Goal: Task Accomplishment & Management: Manage account settings

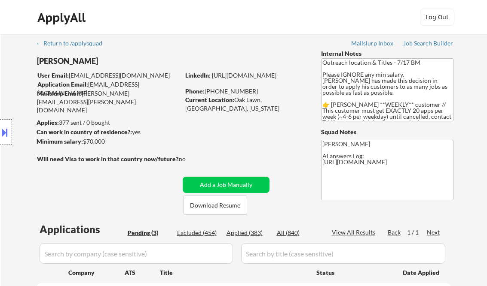
select select ""pending""
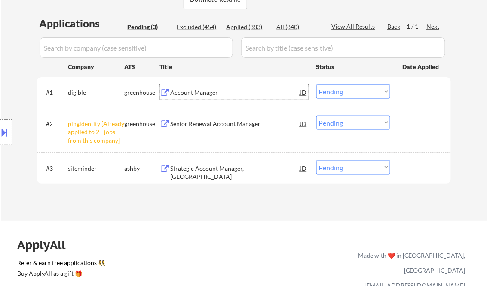
click at [193, 94] on div "Account Manager" at bounding box center [236, 92] width 130 height 9
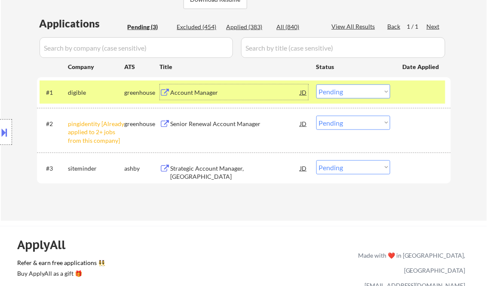
click at [5, 129] on button at bounding box center [4, 132] width 9 height 14
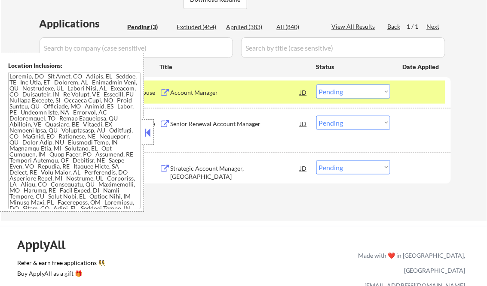
click at [145, 131] on button at bounding box center [147, 132] width 9 height 13
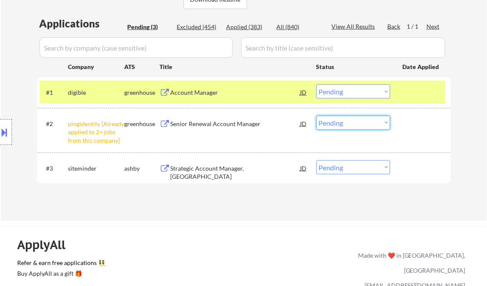
drag, startPoint x: 347, startPoint y: 122, endPoint x: 355, endPoint y: 130, distance: 11.0
click at [347, 122] on select "Choose an option... Pending Applied Excluded (Questions) Excluded (Expired) Exc…" at bounding box center [353, 123] width 74 height 14
click at [316, 116] on select "Choose an option... Pending Applied Excluded (Questions) Excluded (Expired) Exc…" at bounding box center [353, 123] width 74 height 14
select select ""pending""
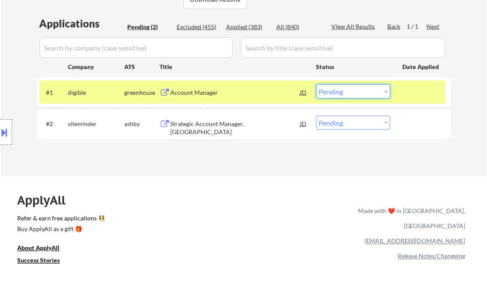
click at [387, 94] on select "Choose an option... Pending Applied Excluded (Questions) Excluded (Expired) Exc…" at bounding box center [353, 92] width 74 height 14
click at [316, 85] on select "Choose an option... Pending Applied Excluded (Questions) Excluded (Expired) Exc…" at bounding box center [353, 92] width 74 height 14
click at [213, 115] on div "#2 siteminder ashby Strategic Account Manager, North America JD warning_amber C…" at bounding box center [242, 123] width 405 height 23
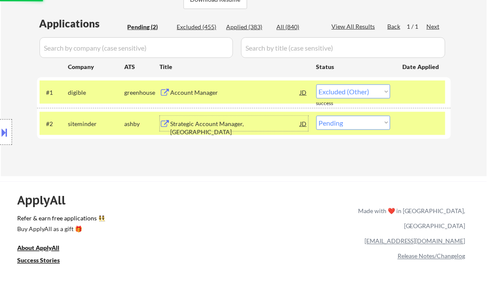
click at [225, 119] on div "Strategic Account Manager, [GEOGRAPHIC_DATA]" at bounding box center [236, 123] width 130 height 15
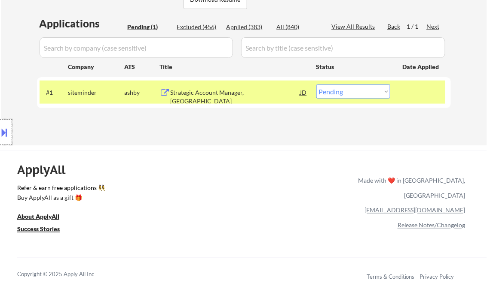
click at [9, 129] on div at bounding box center [6, 132] width 12 height 26
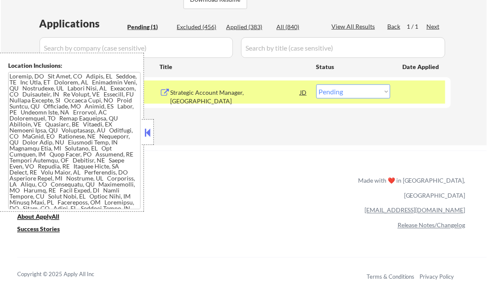
click at [148, 130] on button at bounding box center [147, 132] width 9 height 13
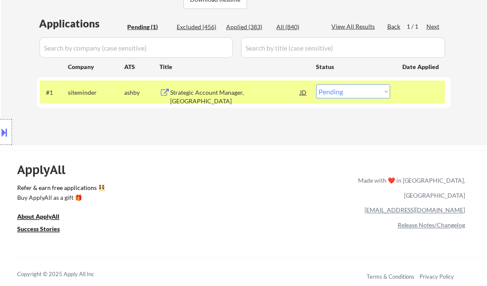
click at [347, 93] on select "Choose an option... Pending Applied Excluded (Questions) Excluded (Expired) Exc…" at bounding box center [353, 92] width 74 height 14
select select ""excluded__location_""
click at [316, 85] on select "Choose an option... Pending Applied Excluded (Questions) Excluded (Expired) Exc…" at bounding box center [353, 92] width 74 height 14
click at [274, 149] on div "← Return to /applysquad Mailslurp Inbox Job Search Builder Tony Shaw User Email…" at bounding box center [243, 190] width 487 height 792
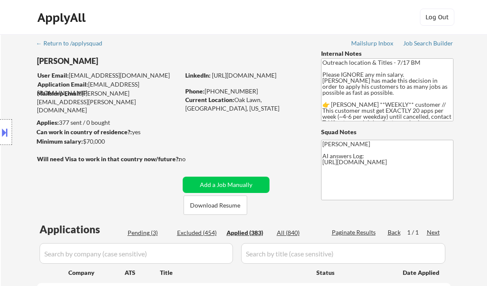
select select ""applied""
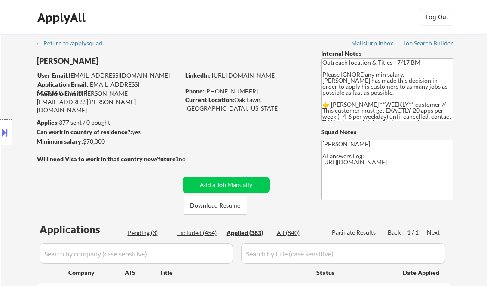
select select ""applied""
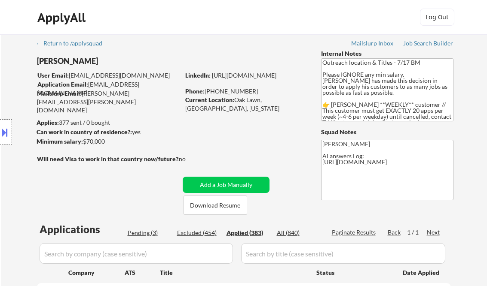
select select ""applied""
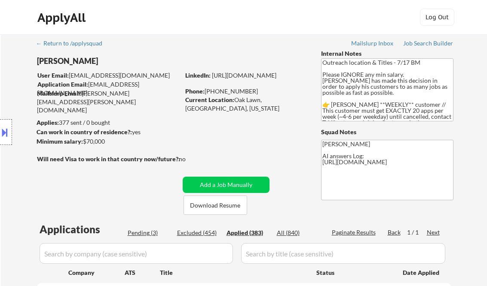
select select ""applied""
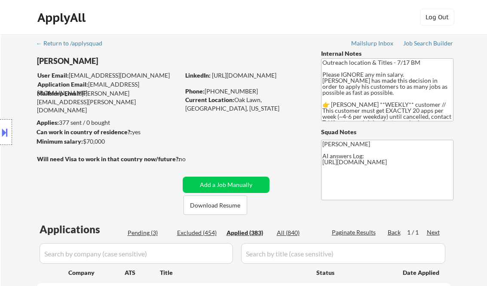
select select ""applied""
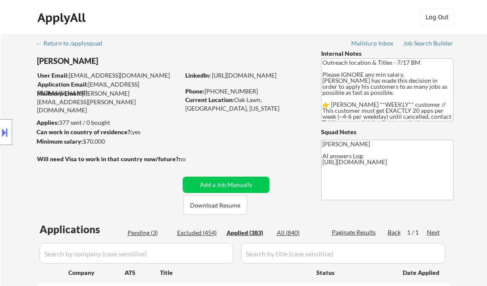
select select ""applied""
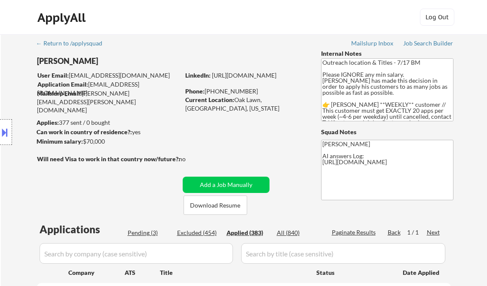
select select ""applied""
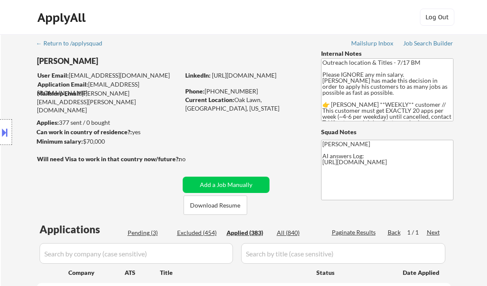
select select ""applied""
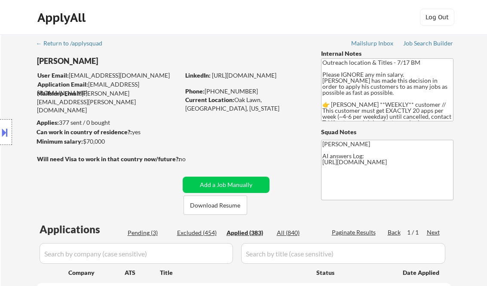
select select ""applied""
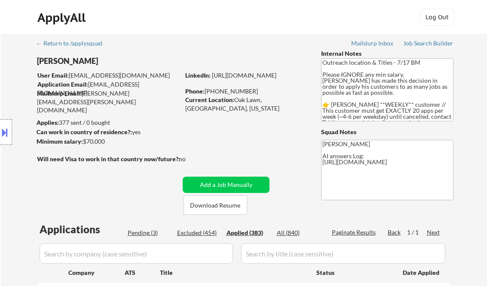
select select ""applied""
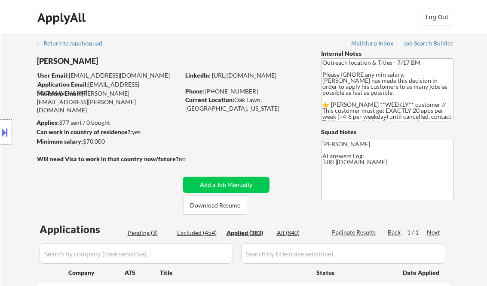
select select ""applied""
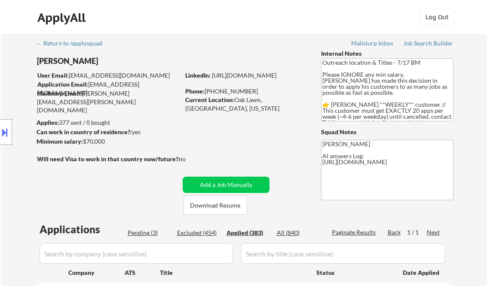
select select ""applied""
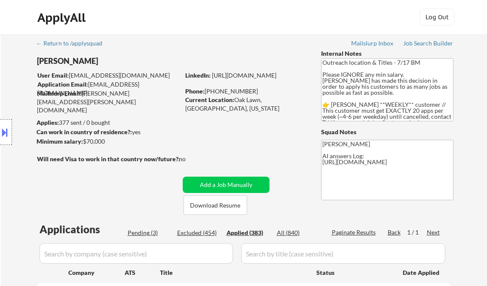
select select ""applied""
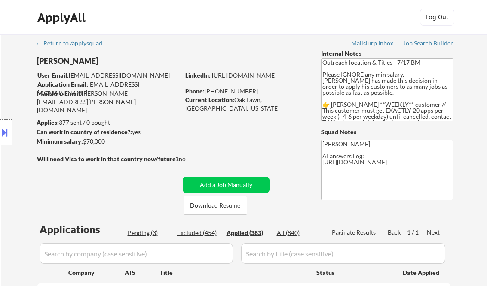
select select ""applied""
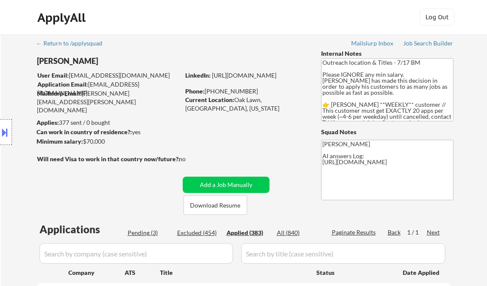
select select ""applied""
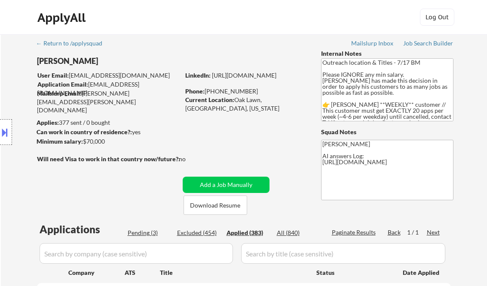
select select ""applied""
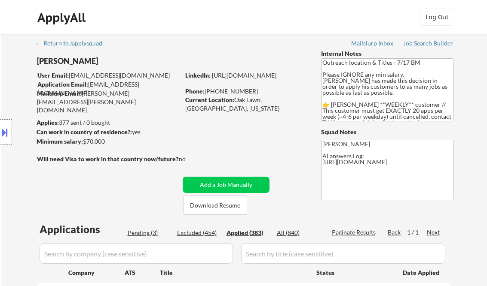
select select ""applied""
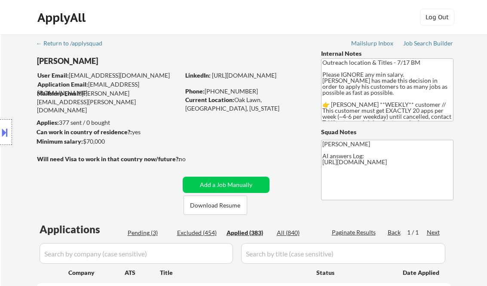
select select ""applied""
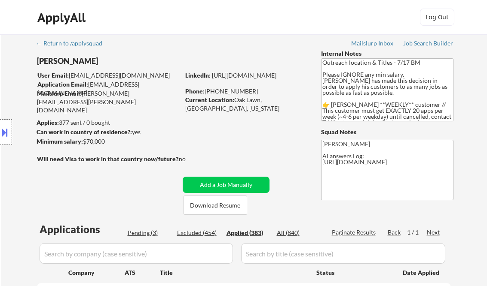
select select ""applied""
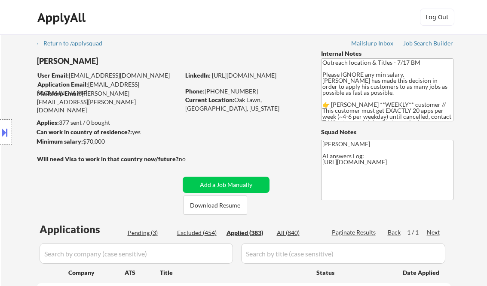
select select ""applied""
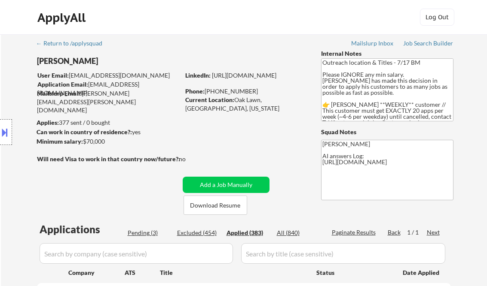
select select ""applied""
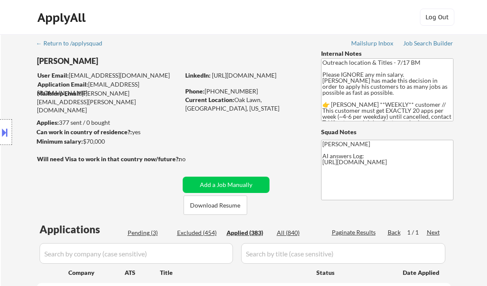
select select ""applied""
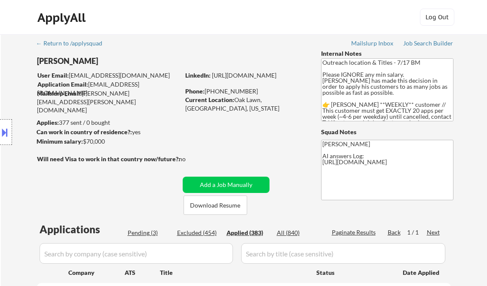
select select ""applied""
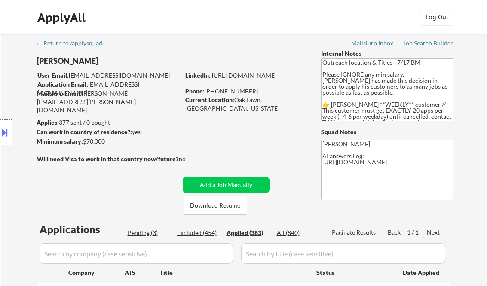
select select ""applied""
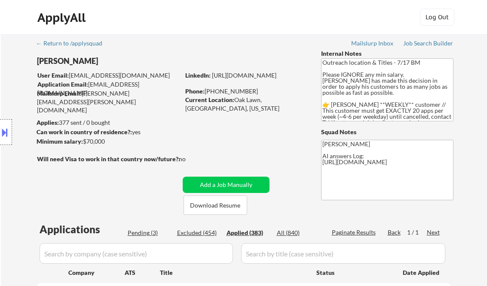
select select ""applied""
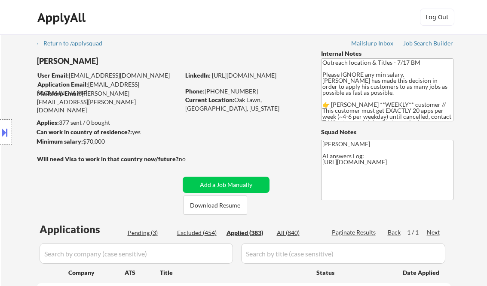
select select ""applied""
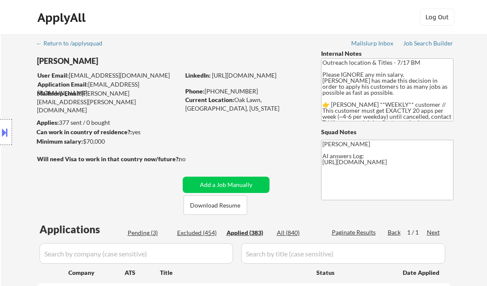
select select ""applied""
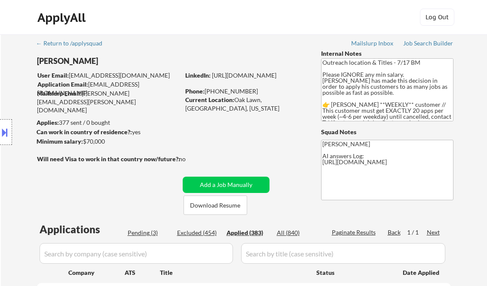
select select ""applied""
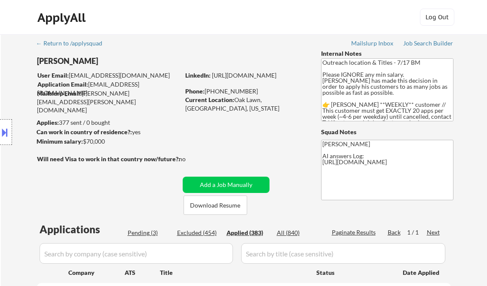
select select ""applied""
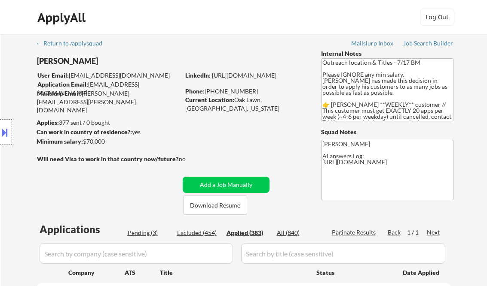
select select ""applied""
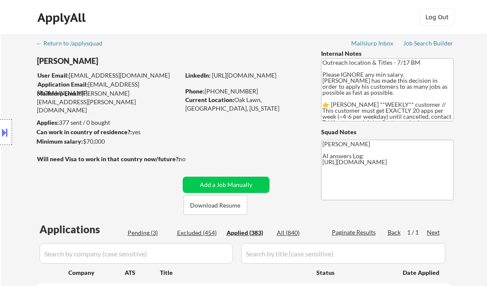
select select ""applied""
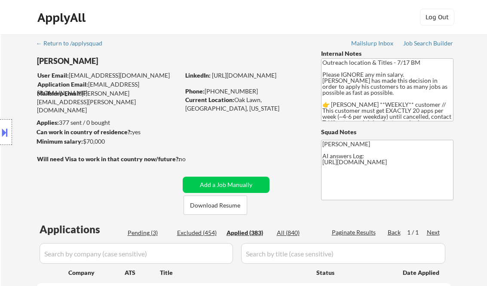
select select ""applied""
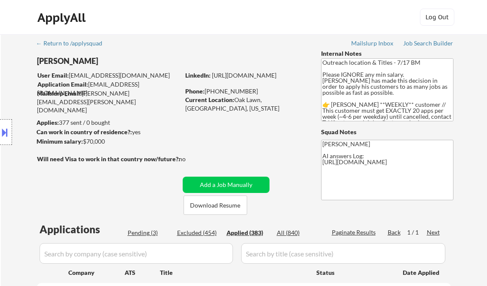
select select ""applied""
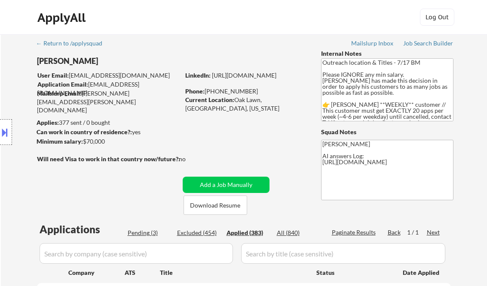
select select ""applied""
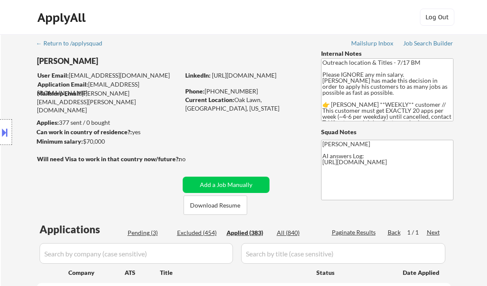
select select ""applied""
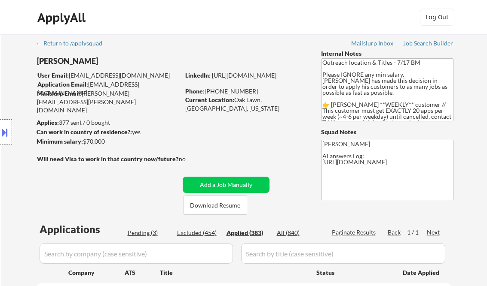
select select ""applied""
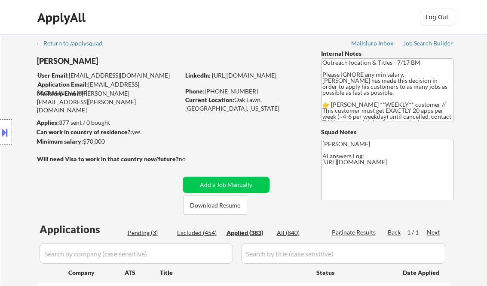
select select ""applied""
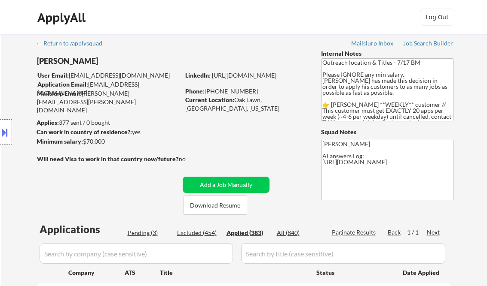
select select ""applied""
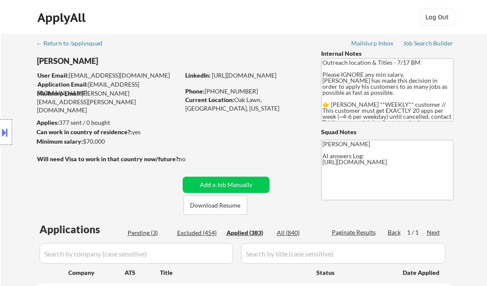
select select ""applied""
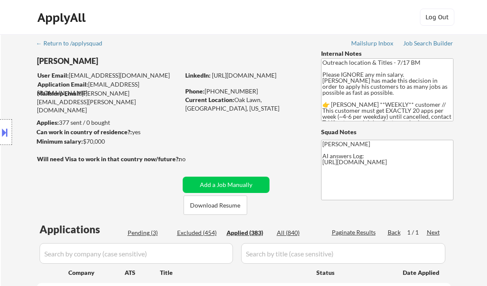
select select ""applied""
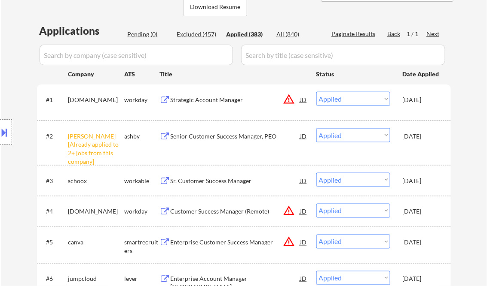
scroll to position [268, 0]
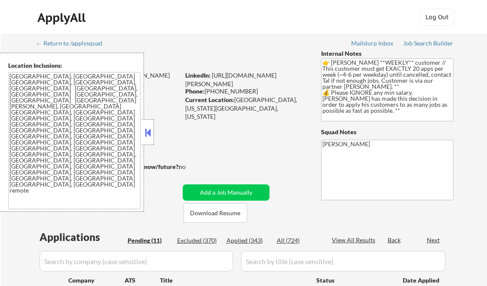
select select ""pending""
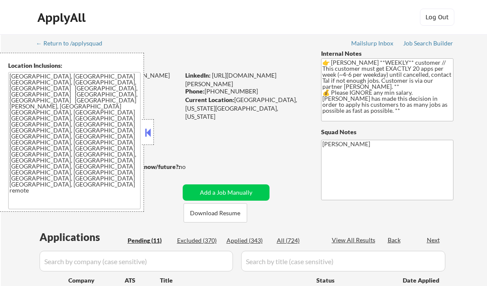
select select ""pending""
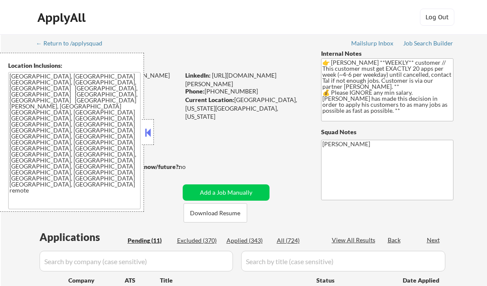
select select ""pending""
click at [149, 138] on button at bounding box center [147, 132] width 9 height 13
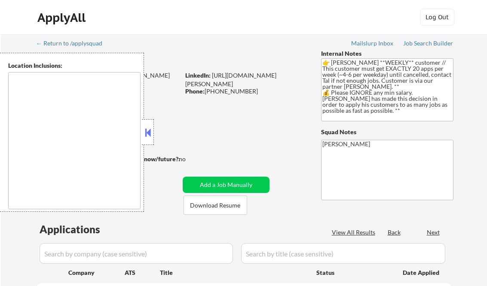
select select ""pending""
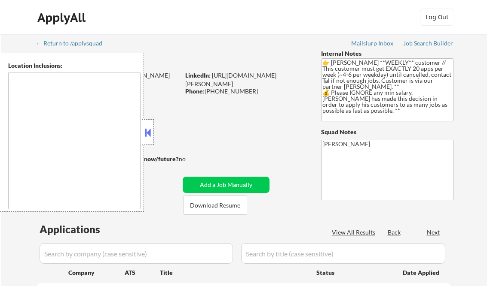
select select ""pending""
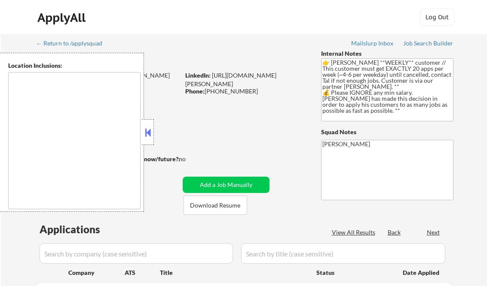
select select ""pending""
type textarea "[GEOGRAPHIC_DATA], [GEOGRAPHIC_DATA] [GEOGRAPHIC_DATA], [GEOGRAPHIC_DATA], [GEO…"
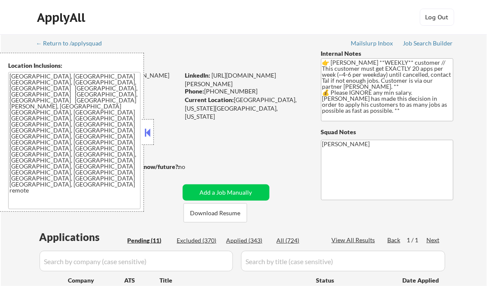
click at [146, 128] on button at bounding box center [147, 132] width 9 height 13
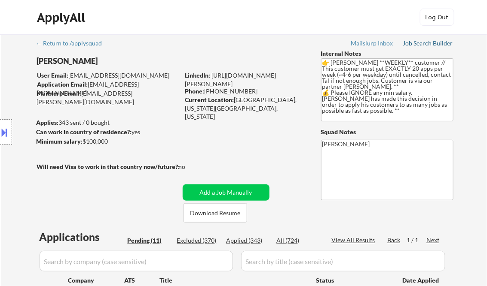
click at [425, 42] on div "Job Search Builder" at bounding box center [428, 43] width 50 height 6
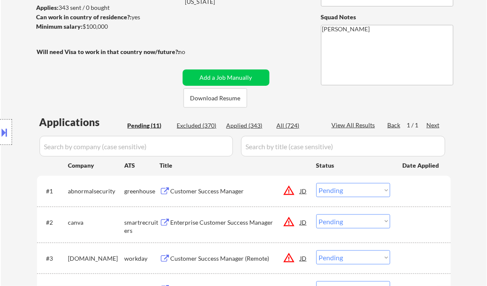
scroll to position [137, 0]
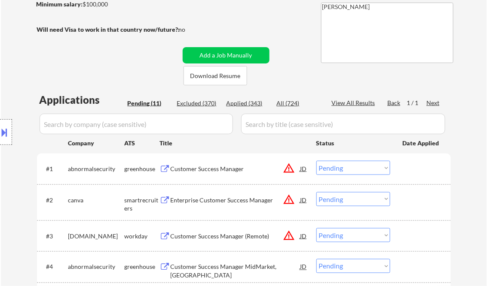
click at [207, 171] on div "Customer Success Manager" at bounding box center [236, 169] width 130 height 9
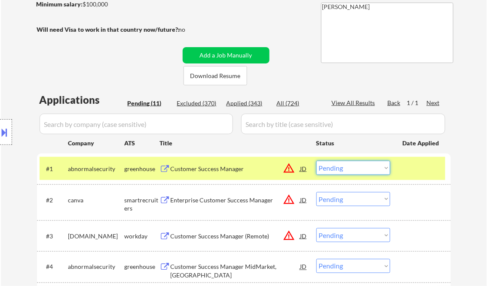
click at [341, 168] on select "Choose an option... Pending Applied Excluded (Questions) Excluded (Expired) Exc…" at bounding box center [353, 168] width 74 height 14
click at [316, 161] on select "Choose an option... Pending Applied Excluded (Questions) Excluded (Expired) Exc…" at bounding box center [353, 168] width 74 height 14
click at [210, 201] on div "Enterprise Customer Success Manager" at bounding box center [236, 200] width 130 height 9
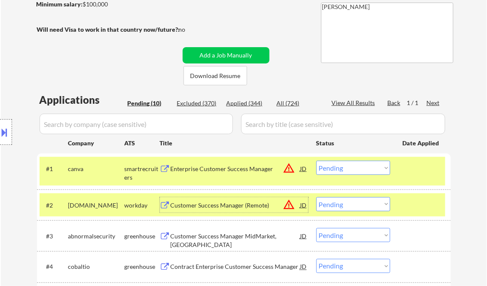
drag, startPoint x: 338, startPoint y: 169, endPoint x: 344, endPoint y: 176, distance: 9.4
click at [338, 169] on select "Choose an option... Pending Applied Excluded (Questions) Excluded (Expired) Exc…" at bounding box center [353, 168] width 74 height 14
click at [316, 161] on select "Choose an option... Pending Applied Excluded (Questions) Excluded (Expired) Exc…" at bounding box center [353, 168] width 74 height 14
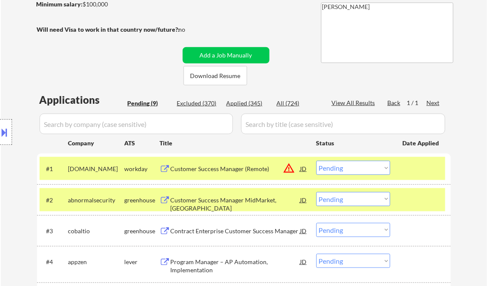
click at [219, 170] on div "Customer Success Manager (Remote)" at bounding box center [236, 169] width 130 height 9
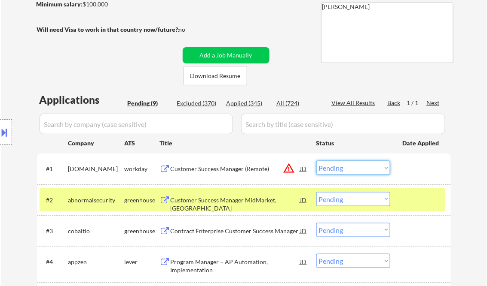
click at [344, 168] on select "Choose an option... Pending Applied Excluded (Questions) Excluded (Expired) Exc…" at bounding box center [353, 168] width 74 height 14
click at [316, 161] on select "Choose an option... Pending Applied Excluded (Questions) Excluded (Expired) Exc…" at bounding box center [353, 168] width 74 height 14
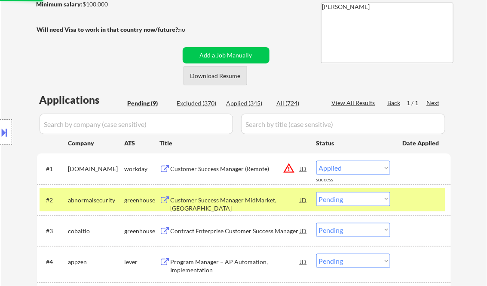
select select ""pending""
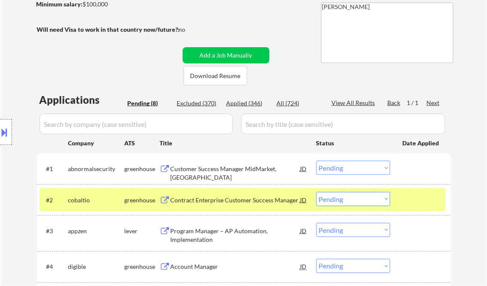
click at [222, 170] on div "Customer Success Manager MidMarket, [GEOGRAPHIC_DATA]" at bounding box center [236, 173] width 130 height 17
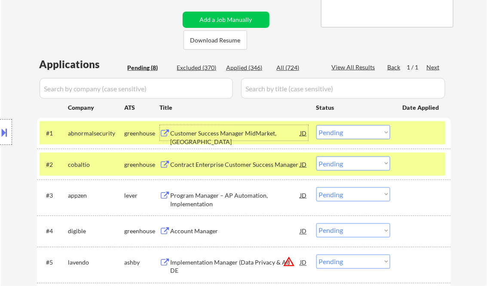
scroll to position [206, 0]
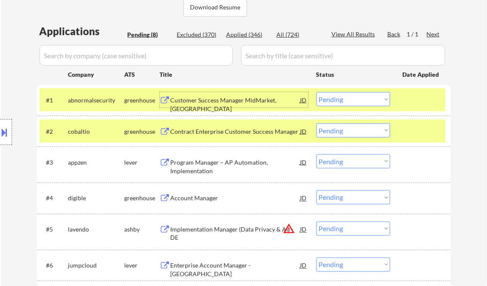
click at [209, 128] on div "Contract Enterprise Customer Success Manager" at bounding box center [236, 132] width 130 height 9
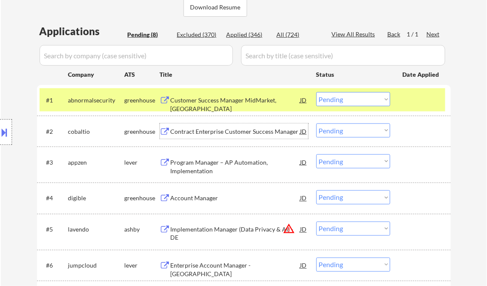
drag, startPoint x: 346, startPoint y: 128, endPoint x: 351, endPoint y: 137, distance: 10.6
click at [346, 128] on select "Choose an option... Pending Applied Excluded (Questions) Excluded (Expired) Exc…" at bounding box center [353, 131] width 74 height 14
click at [316, 124] on select "Choose an option... Pending Applied Excluded (Questions) Excluded (Expired) Exc…" at bounding box center [353, 131] width 74 height 14
click at [232, 170] on div "Program Manager – AP Automation, Implementation" at bounding box center [236, 166] width 130 height 17
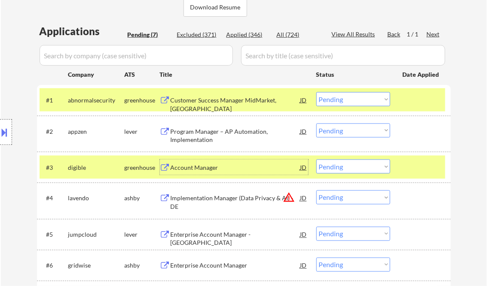
drag, startPoint x: 327, startPoint y: 131, endPoint x: 338, endPoint y: 138, distance: 13.1
click at [327, 131] on select "Choose an option... Pending Applied Excluded (Questions) Excluded (Expired) Exc…" at bounding box center [353, 131] width 74 height 14
click at [316, 124] on select "Choose an option... Pending Applied Excluded (Questions) Excluded (Expired) Exc…" at bounding box center [353, 131] width 74 height 14
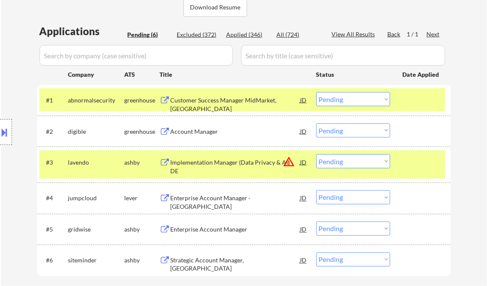
click at [194, 132] on div "Account Manager" at bounding box center [236, 132] width 130 height 9
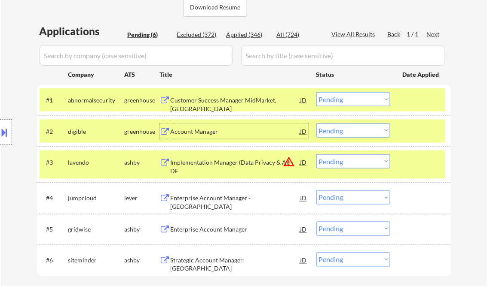
click at [359, 128] on select "Choose an option... Pending Applied Excluded (Questions) Excluded (Expired) Exc…" at bounding box center [353, 131] width 74 height 14
click at [316, 124] on select "Choose an option... Pending Applied Excluded (Questions) Excluded (Expired) Exc…" at bounding box center [353, 131] width 74 height 14
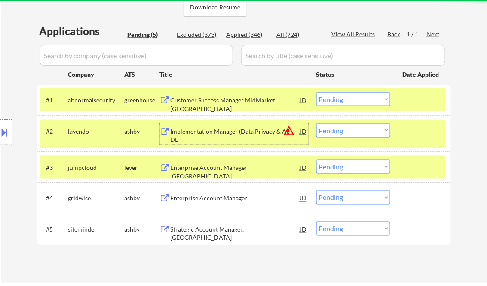
click at [212, 130] on div "Implementation Manager (Data Privacy & AI) - DE" at bounding box center [236, 136] width 130 height 17
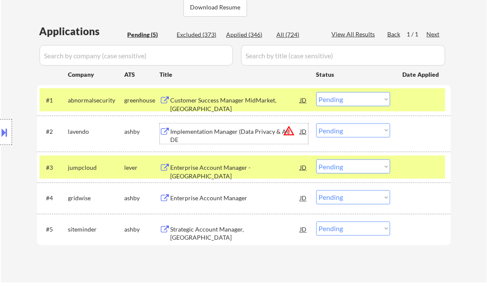
click at [341, 132] on select "Choose an option... Pending Applied Excluded (Questions) Excluded (Expired) Exc…" at bounding box center [353, 131] width 74 height 14
click at [316, 124] on select "Choose an option... Pending Applied Excluded (Questions) Excluded (Expired) Exc…" at bounding box center [353, 131] width 74 height 14
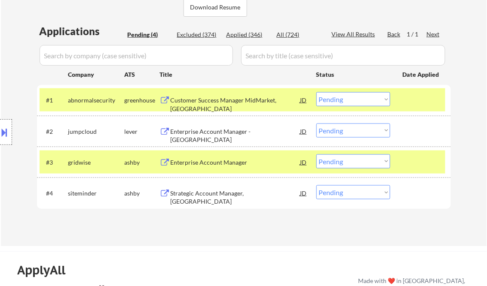
click at [213, 133] on div "Enterprise Account Manager - [GEOGRAPHIC_DATA]" at bounding box center [236, 136] width 130 height 17
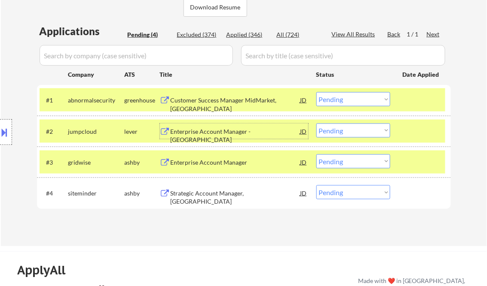
click at [344, 131] on select "Choose an option... Pending Applied Excluded (Questions) Excluded (Expired) Exc…" at bounding box center [353, 131] width 74 height 14
click at [316, 124] on select "Choose an option... Pending Applied Excluded (Questions) Excluded (Expired) Exc…" at bounding box center [353, 131] width 74 height 14
click at [218, 162] on div "Enterprise Account Manager" at bounding box center [236, 162] width 130 height 9
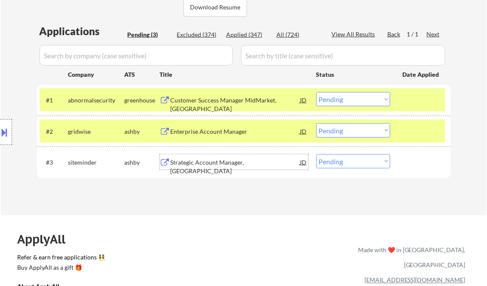
click at [344, 132] on select "Choose an option... Pending Applied Excluded (Questions) Excluded (Expired) Exc…" at bounding box center [353, 131] width 74 height 14
click at [316, 124] on select "Choose an option... Pending Applied Excluded (Questions) Excluded (Expired) Exc…" at bounding box center [353, 131] width 74 height 14
click at [229, 162] on div "Strategic Account Manager, [GEOGRAPHIC_DATA]" at bounding box center [236, 166] width 130 height 17
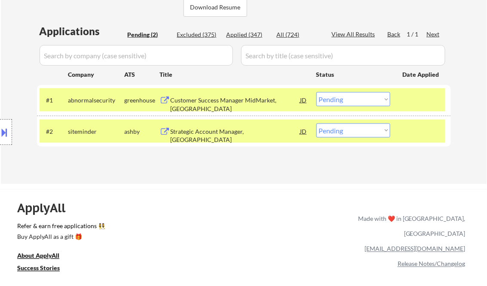
click at [5, 129] on button at bounding box center [4, 132] width 9 height 14
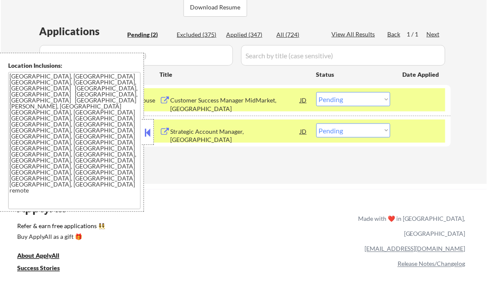
click at [148, 130] on button at bounding box center [147, 132] width 9 height 13
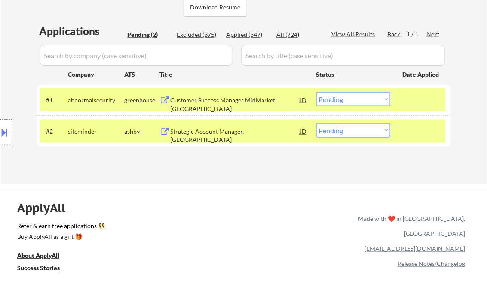
click at [357, 132] on select "Choose an option... Pending Applied Excluded (Questions) Excluded (Expired) Exc…" at bounding box center [353, 131] width 74 height 14
select select ""excluded__location_""
click at [316, 124] on select "Choose an option... Pending Applied Excluded (Questions) Excluded (Expired) Exc…" at bounding box center [353, 131] width 74 height 14
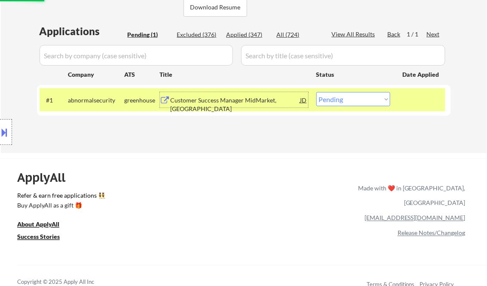
click at [220, 101] on div "Customer Success Manager MidMarket, [GEOGRAPHIC_DATA]" at bounding box center [236, 104] width 130 height 17
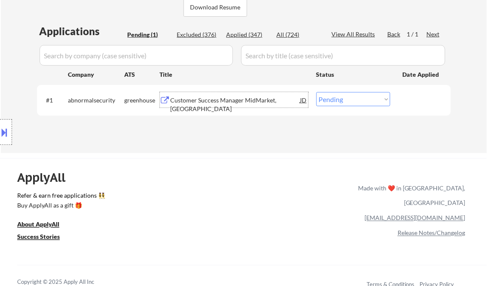
drag, startPoint x: 338, startPoint y: 98, endPoint x: 344, endPoint y: 106, distance: 9.5
click at [339, 100] on select "Choose an option... Pending Applied Excluded (Questions) Excluded (Expired) Exc…" at bounding box center [353, 99] width 74 height 14
select select ""applied""
click at [316, 92] on select "Choose an option... Pending Applied Excluded (Questions) Excluded (Expired) Exc…" at bounding box center [353, 99] width 74 height 14
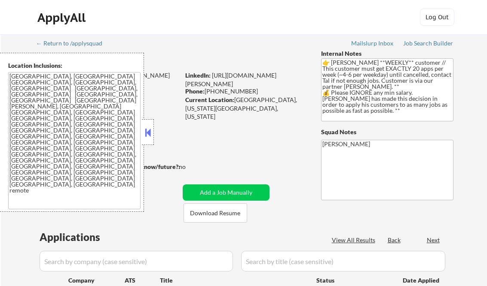
select select ""pending""
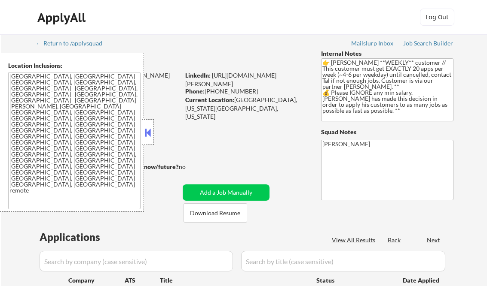
select select ""pending""
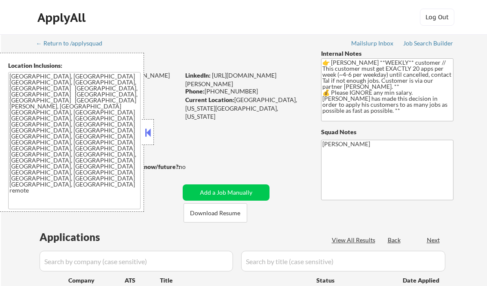
select select ""pending""
click at [146, 128] on button at bounding box center [147, 132] width 9 height 13
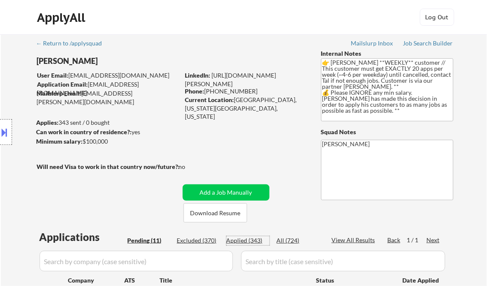
click at [249, 241] on div "Applied (343)" at bounding box center [247, 241] width 43 height 9
select select ""applied""
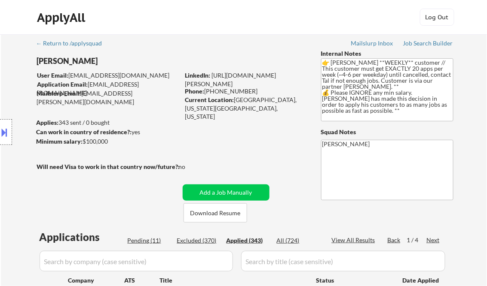
select select ""applied""
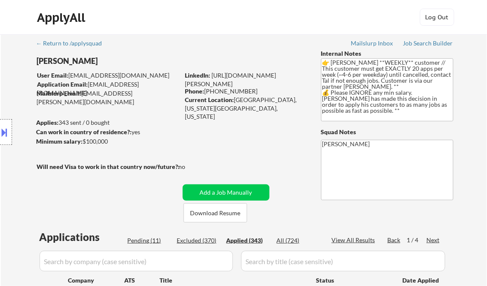
select select ""applied""
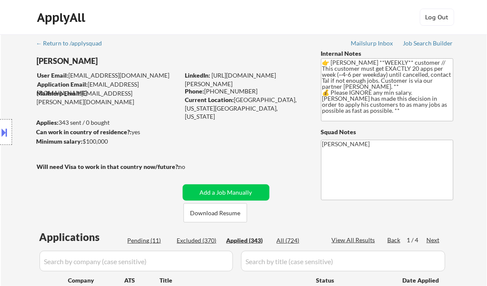
select select ""applied""
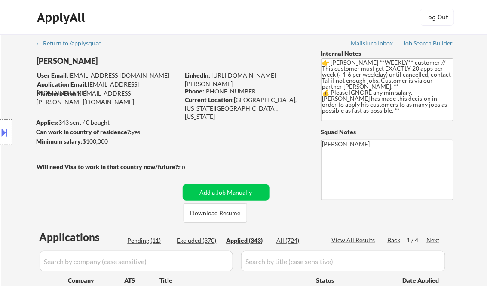
select select ""applied""
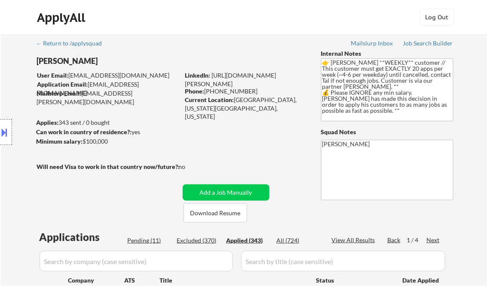
select select ""applied""
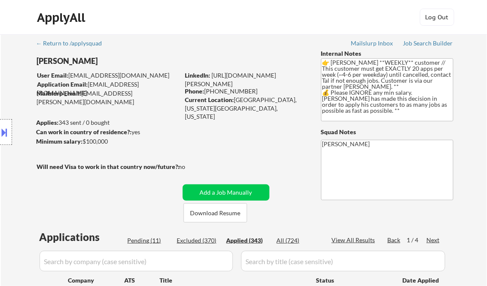
select select ""applied""
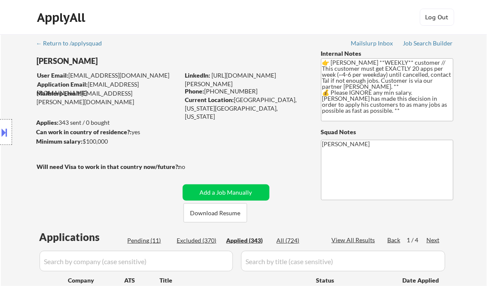
select select ""applied""
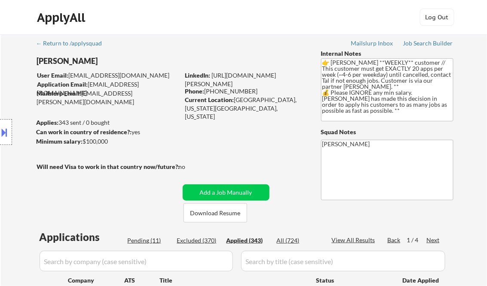
select select ""applied""
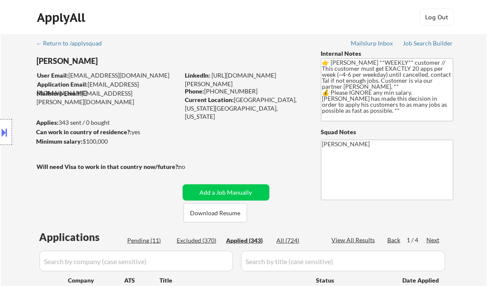
select select ""applied""
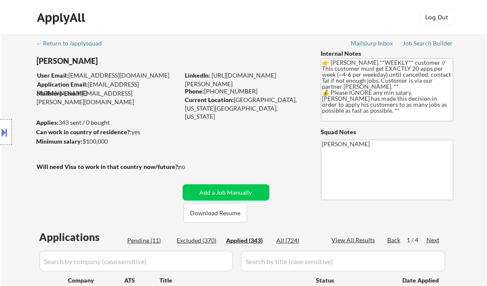
select select ""applied""
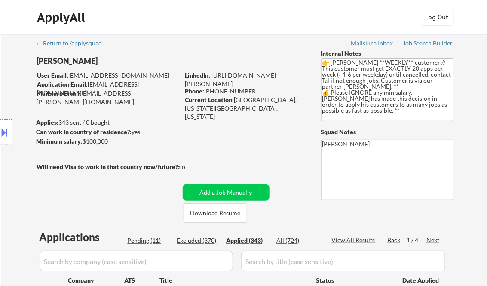
select select ""applied""
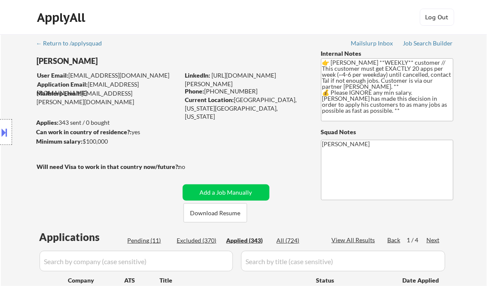
select select ""applied""
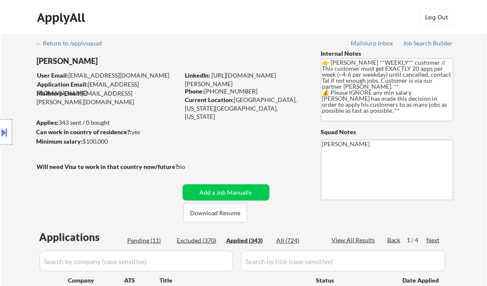
select select ""applied""
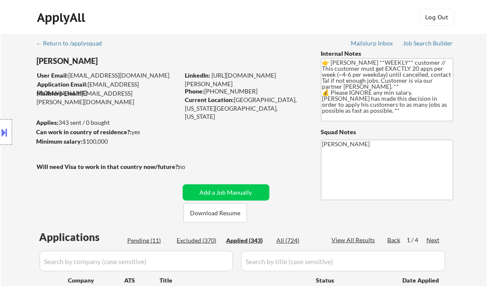
select select ""applied""
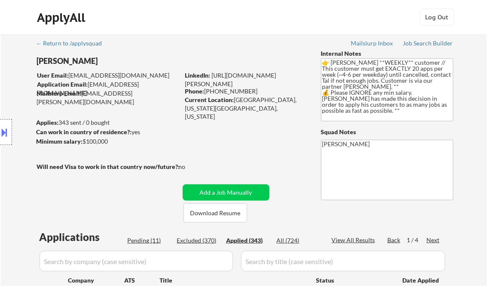
select select ""applied""
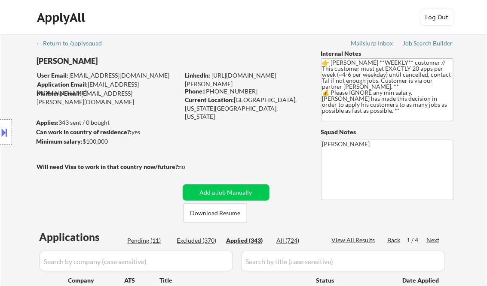
select select ""applied""
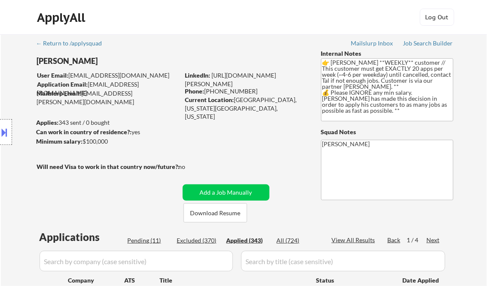
select select ""applied""
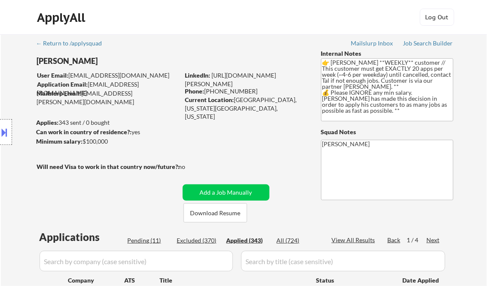
select select ""applied""
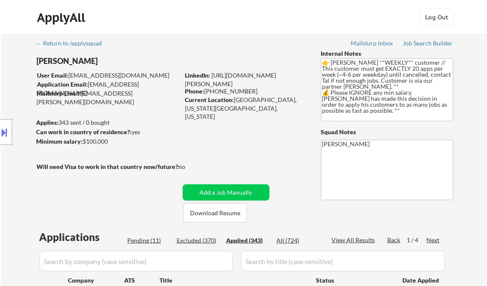
select select ""applied""
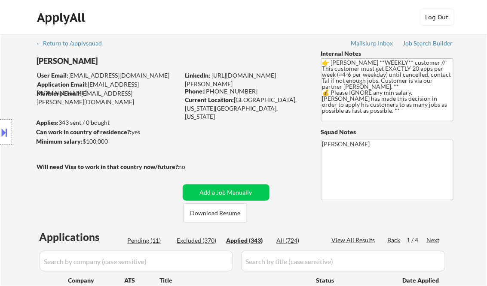
select select ""applied""
click at [358, 238] on div "View All Results" at bounding box center [355, 240] width 46 height 9
select select ""applied""
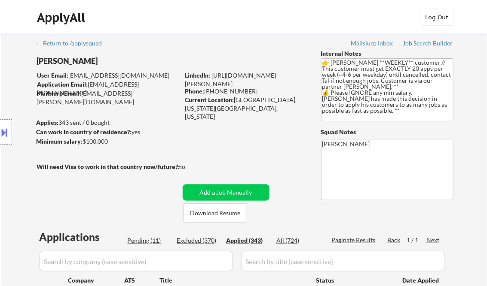
select select ""applied""
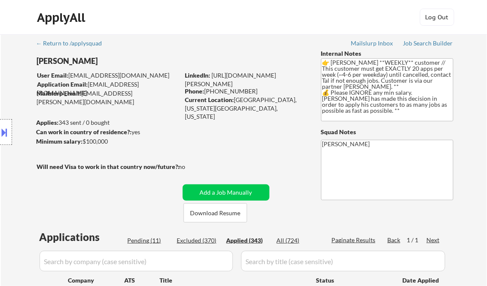
select select ""applied""
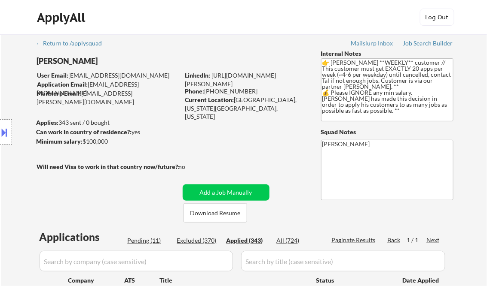
select select ""applied""
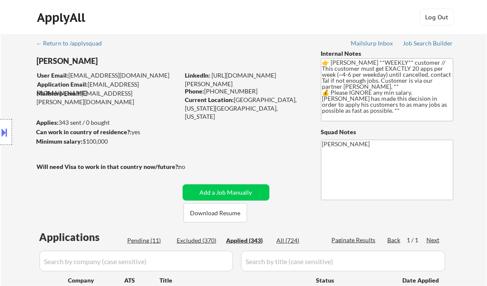
select select ""applied""
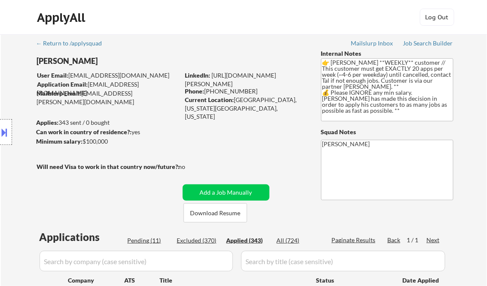
select select ""applied""
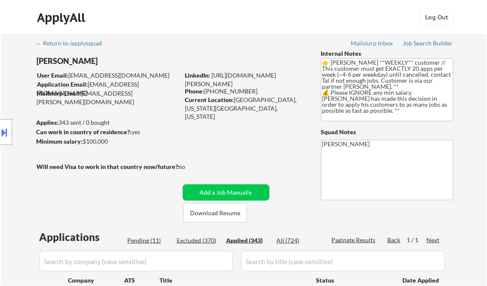
select select ""applied""
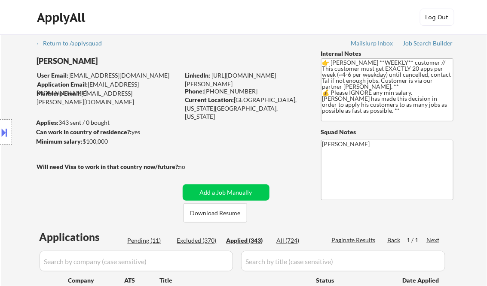
select select ""applied""
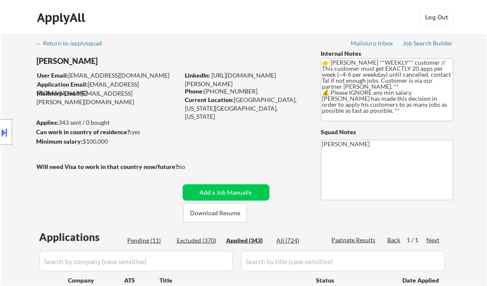
select select ""applied""
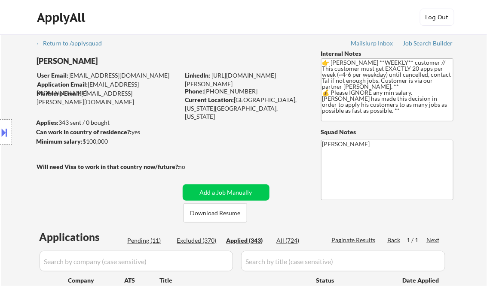
select select ""applied""
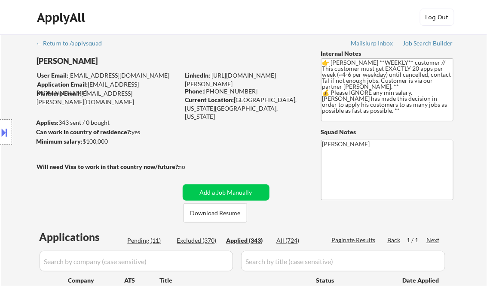
select select ""applied""
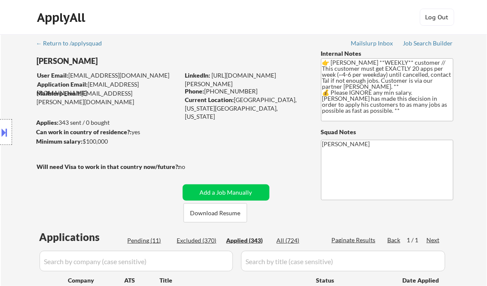
select select ""applied""
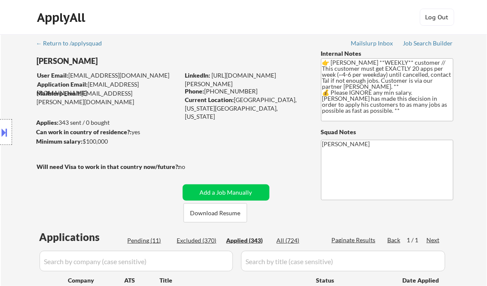
select select ""applied""
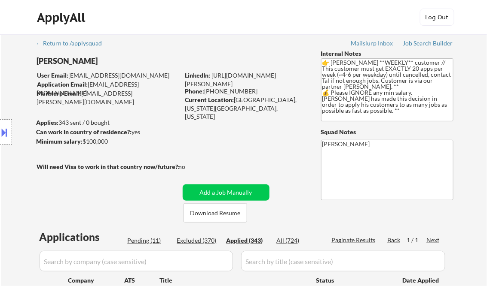
select select ""applied""
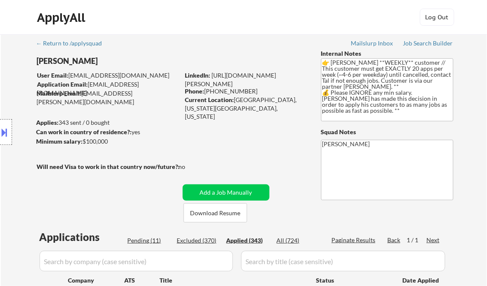
select select ""applied""
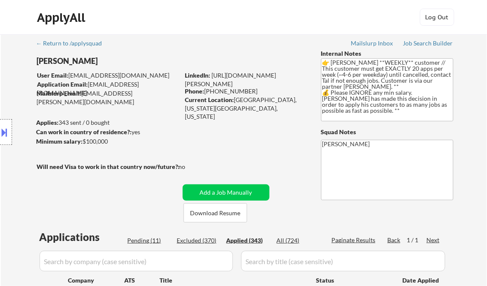
select select ""applied""
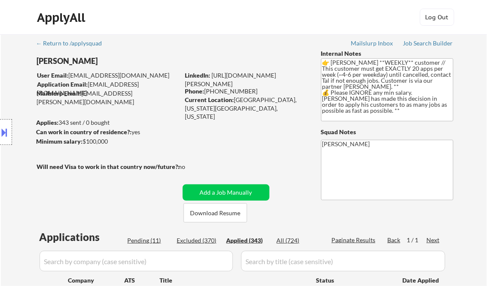
select select ""applied""
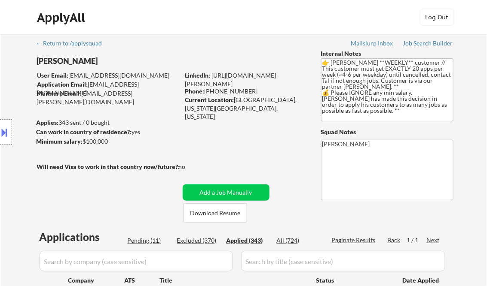
select select ""applied""
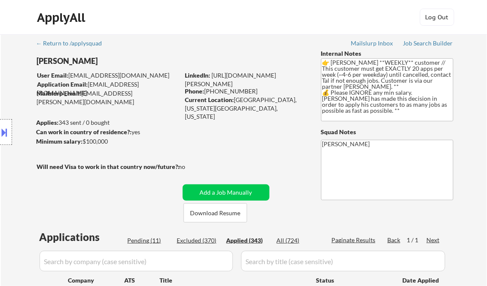
select select ""applied""
